Goal: Task Accomplishment & Management: Complete application form

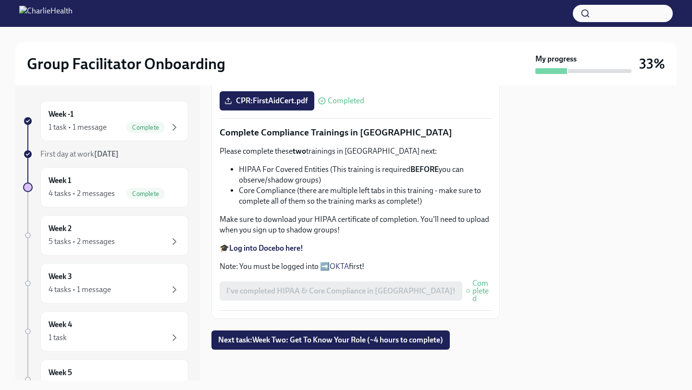
scroll to position [531, 0]
click at [304, 341] on span "Next task : Week Two: Get To Know Your Role (~4 hours to complete)" at bounding box center [330, 341] width 225 height 10
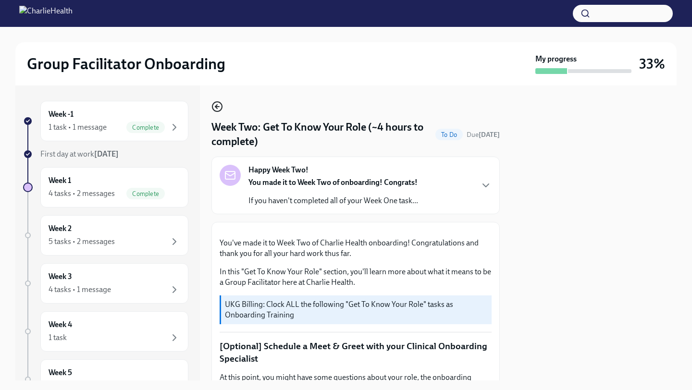
click at [216, 108] on icon "button" at bounding box center [216, 107] width 2 height 4
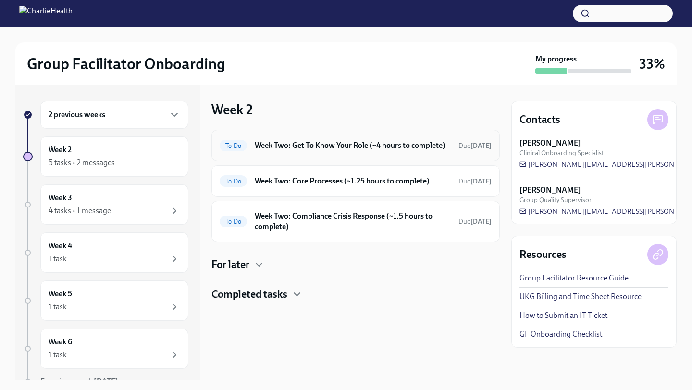
click at [282, 151] on h6 "Week Two: Get To Know Your Role (~4 hours to complete)" at bounding box center [353, 145] width 196 height 11
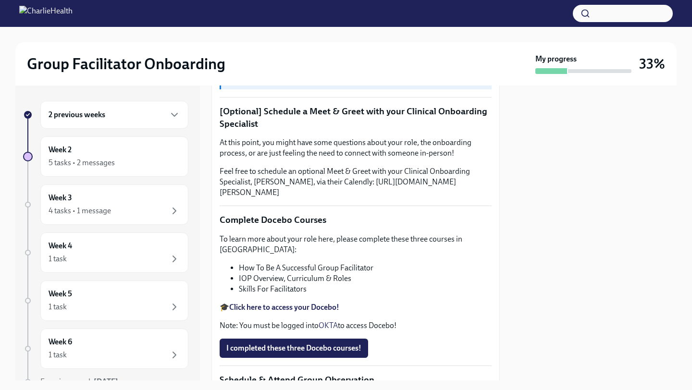
scroll to position [238, 0]
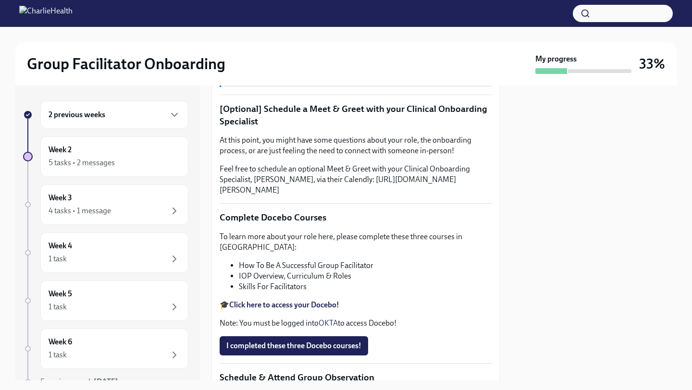
click at [149, 114] on div "2 previous weeks" at bounding box center [115, 115] width 132 height 12
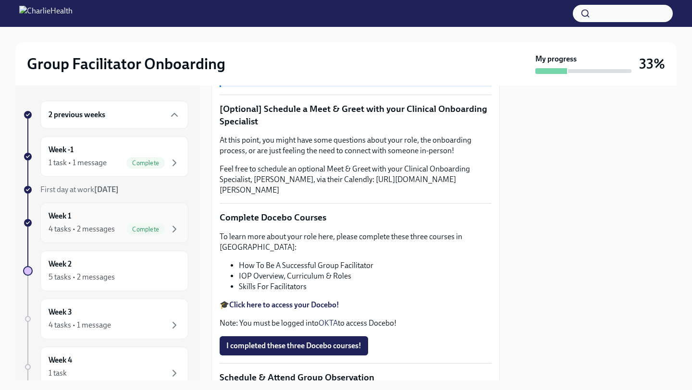
click at [163, 232] on span "Complete" at bounding box center [145, 229] width 38 height 7
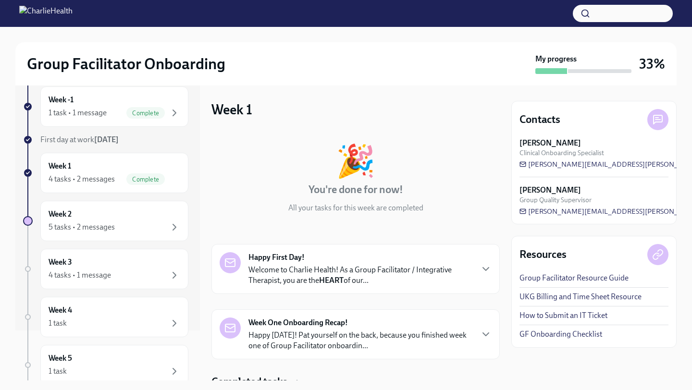
scroll to position [63, 0]
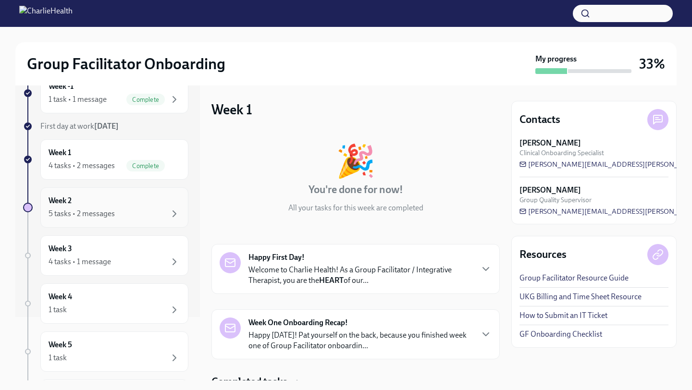
click at [113, 210] on div "5 tasks • 2 messages" at bounding box center [82, 214] width 66 height 11
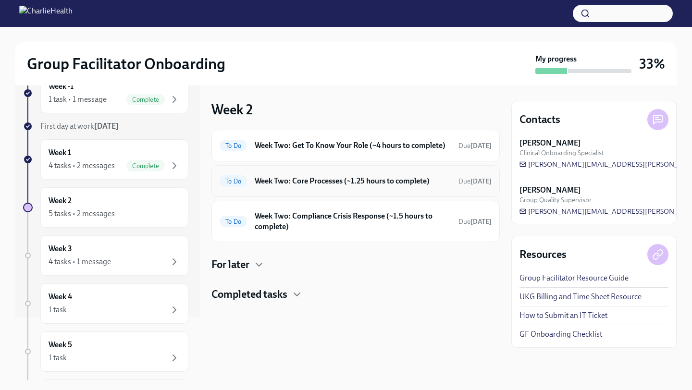
click at [292, 197] on div "To Do Week Two: Core Processes (~1.25 hours to complete) Due [DATE]" at bounding box center [356, 181] width 288 height 32
click at [269, 187] on h6 "Week Two: Core Processes (~1.25 hours to complete)" at bounding box center [353, 181] width 196 height 11
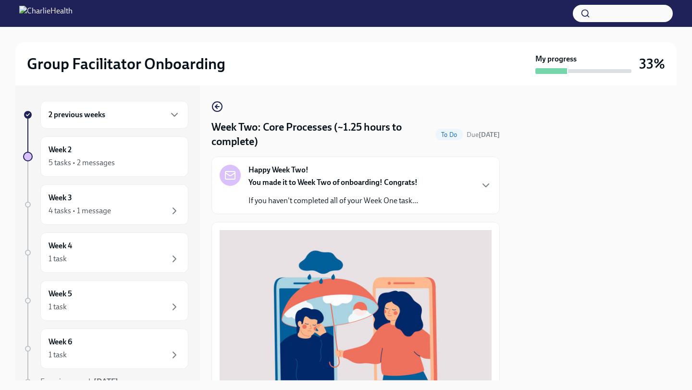
click at [145, 118] on div "2 previous weeks" at bounding box center [115, 115] width 132 height 12
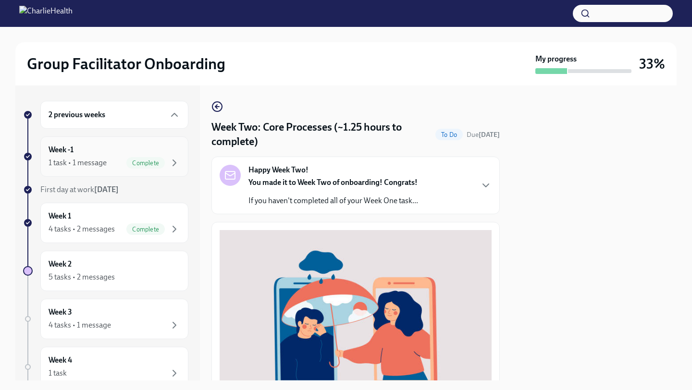
click at [152, 171] on div "Week -1 1 task • 1 message Complete" at bounding box center [114, 157] width 148 height 40
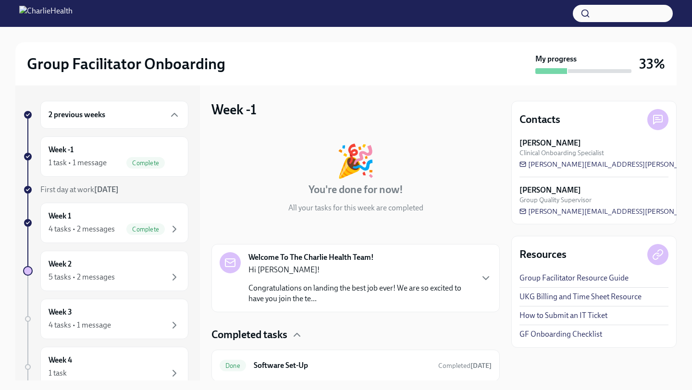
scroll to position [32, 0]
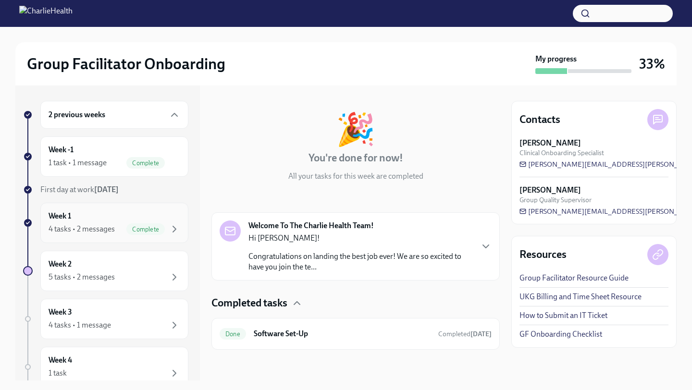
click at [140, 217] on div "Week 1 4 tasks • 2 messages Complete" at bounding box center [115, 223] width 132 height 24
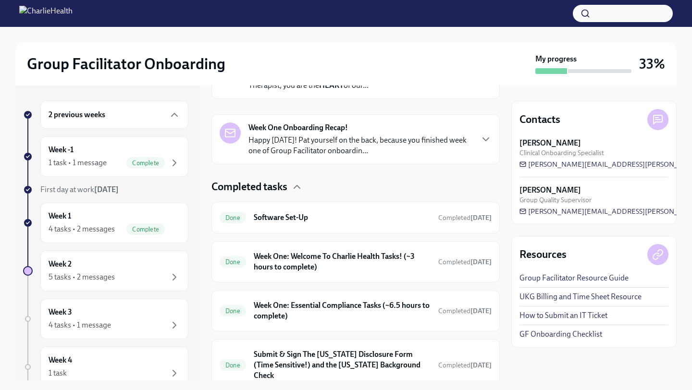
scroll to position [226, 0]
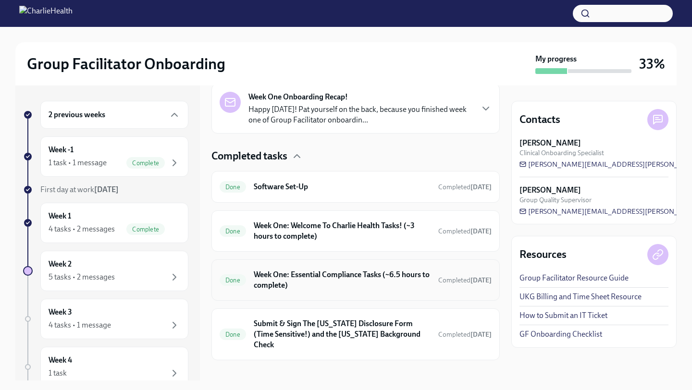
click at [305, 274] on h6 "Week One: Essential Compliance Tasks (~6.5 hours to complete)" at bounding box center [342, 280] width 177 height 21
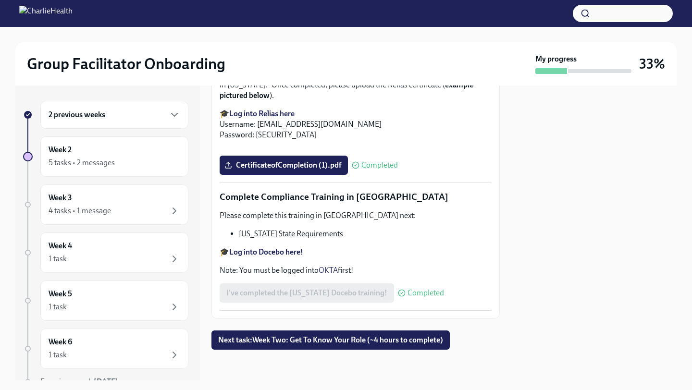
scroll to position [2093, 0]
click at [313, 340] on span "Next task : Week Two: Get To Know Your Role (~4 hours to complete)" at bounding box center [330, 341] width 225 height 10
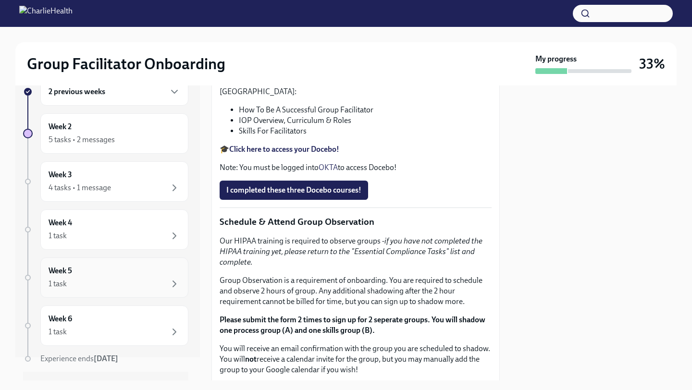
scroll to position [45, 0]
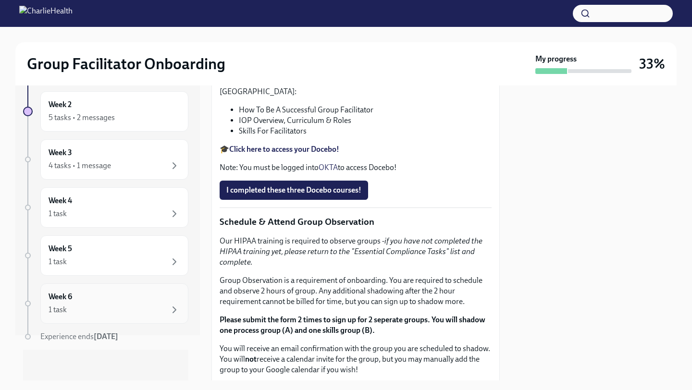
click at [165, 305] on div "1 task" at bounding box center [115, 310] width 132 height 12
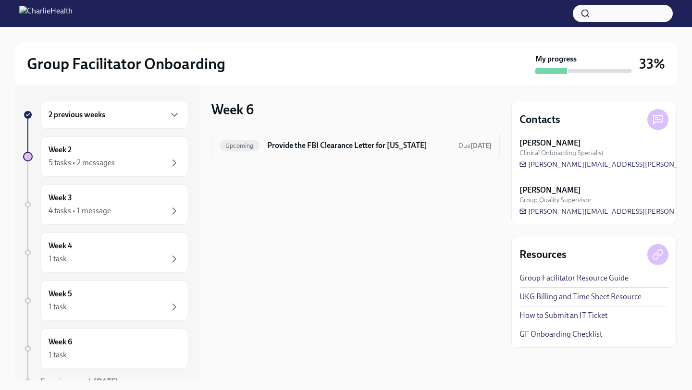
click at [288, 147] on h6 "Provide the FBI Clearance Letter for [US_STATE]" at bounding box center [359, 145] width 184 height 11
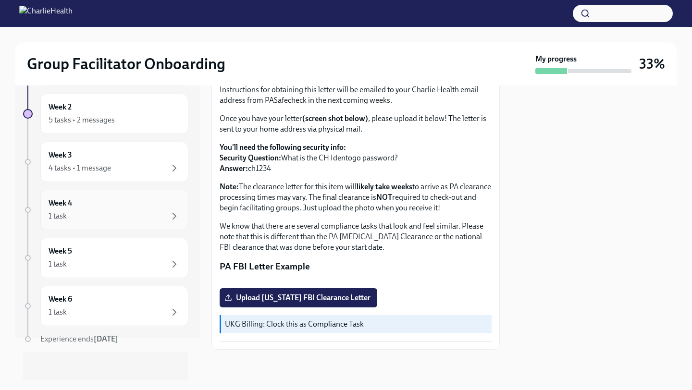
scroll to position [45, 0]
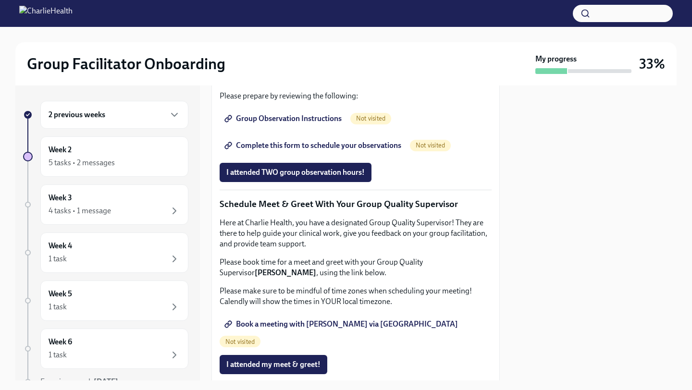
scroll to position [682, 0]
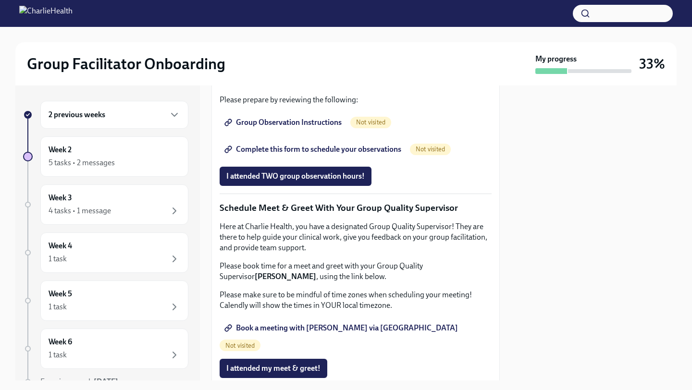
click at [290, 127] on span "Group Observation Instructions" at bounding box center [283, 123] width 115 height 10
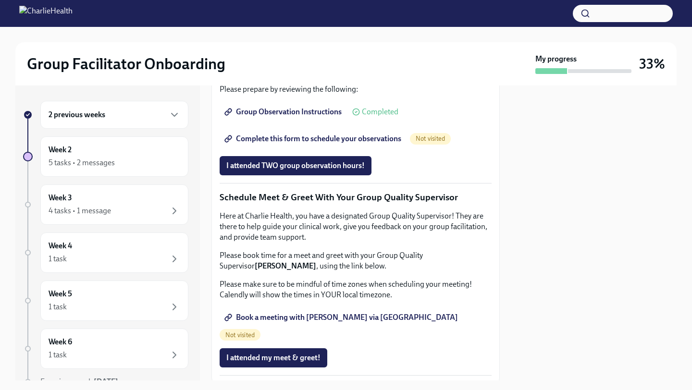
scroll to position [690, 0]
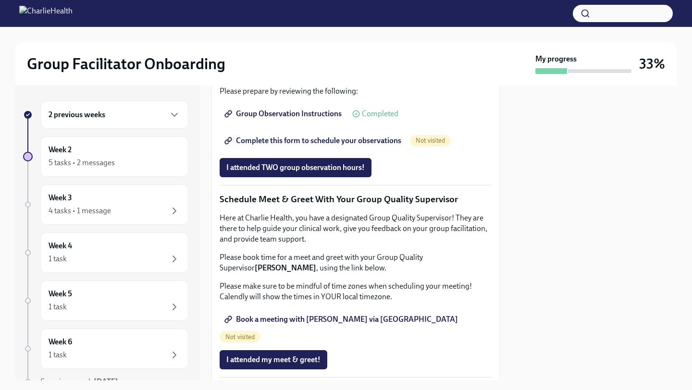
click at [365, 118] on span "Completed" at bounding box center [380, 114] width 37 height 8
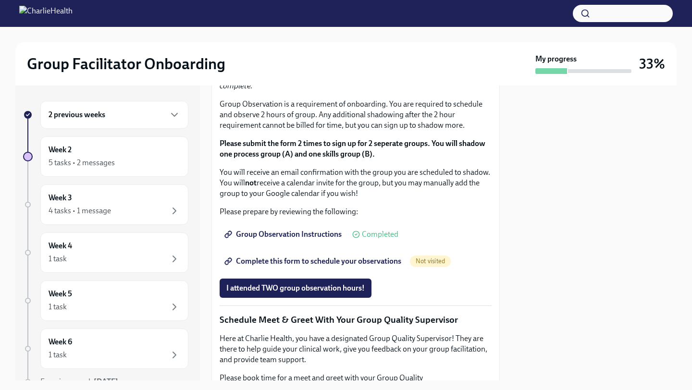
scroll to position [568, 0]
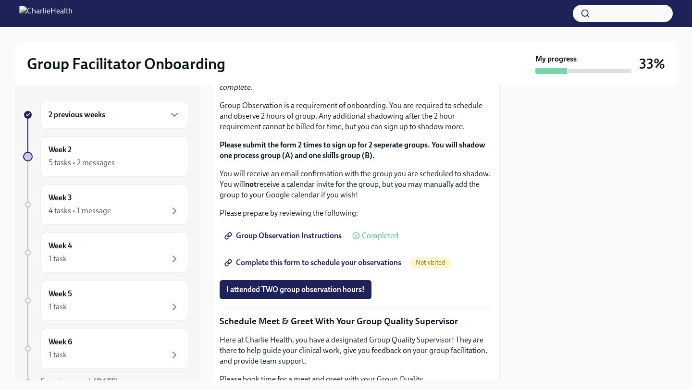
click at [301, 20] on span "I completed these three Docebo courses!" at bounding box center [293, 16] width 135 height 10
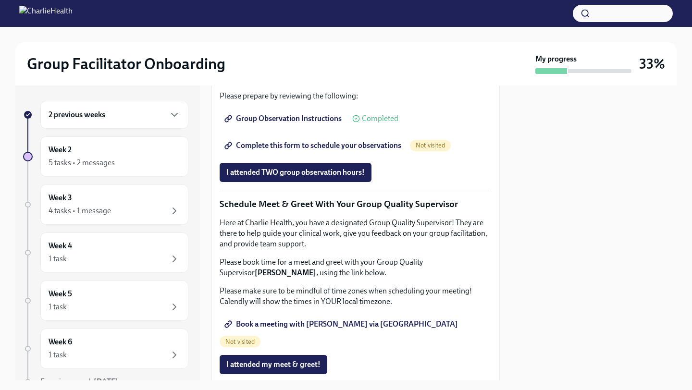
scroll to position [682, 0]
